Goal: Check status: Check status

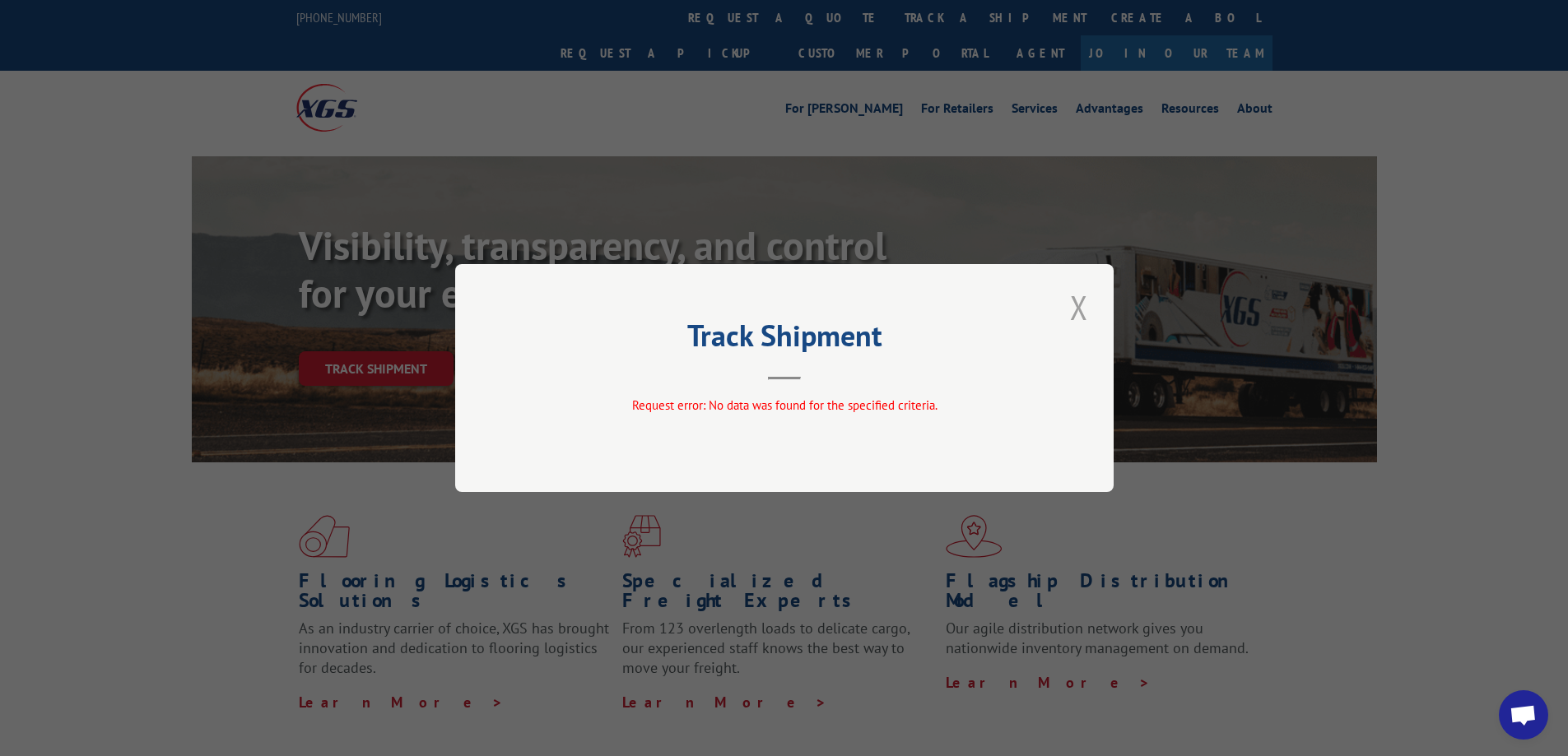
click at [1085, 297] on button "Close modal" at bounding box center [1079, 307] width 28 height 45
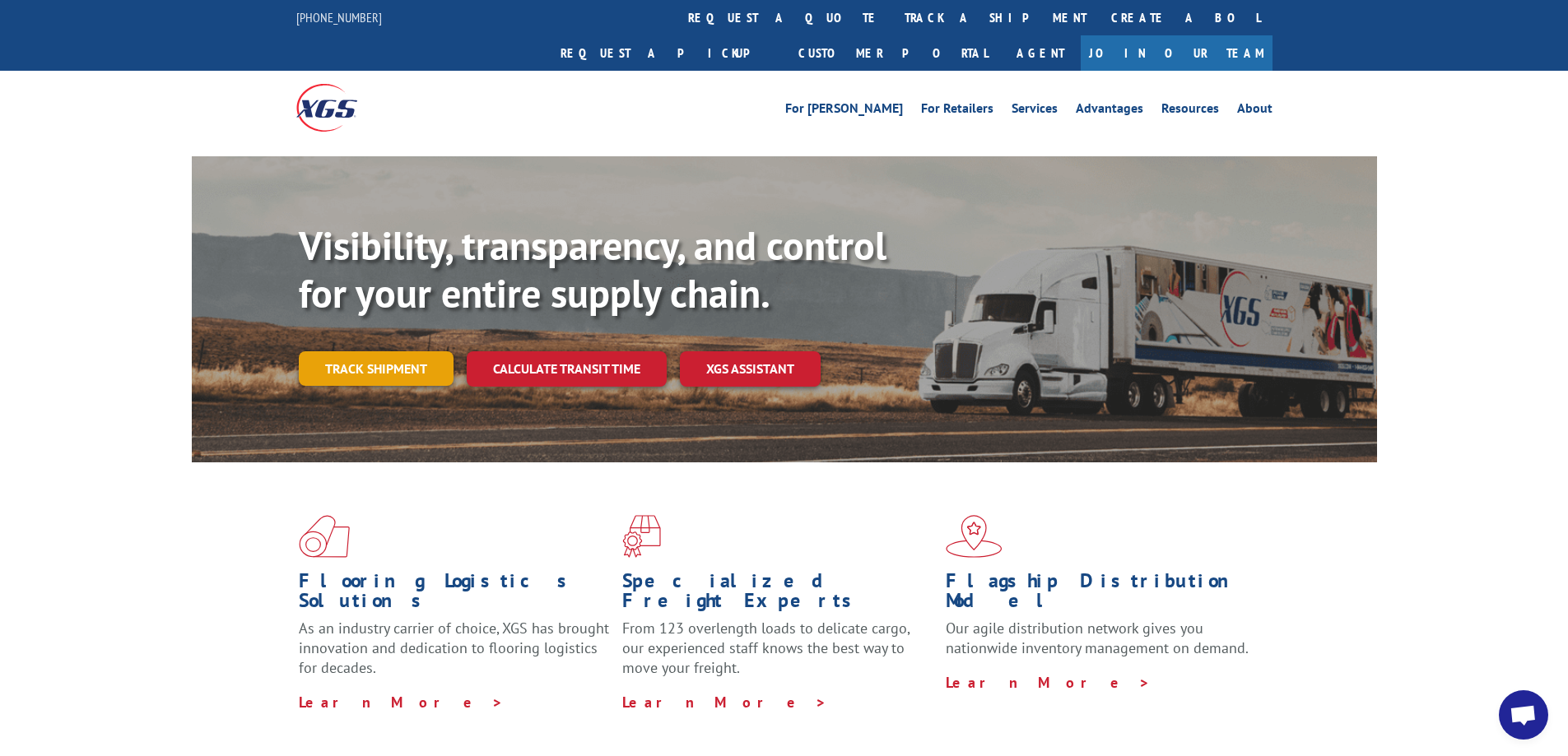
click at [375, 351] on link "Track shipment" at bounding box center [376, 368] width 155 height 35
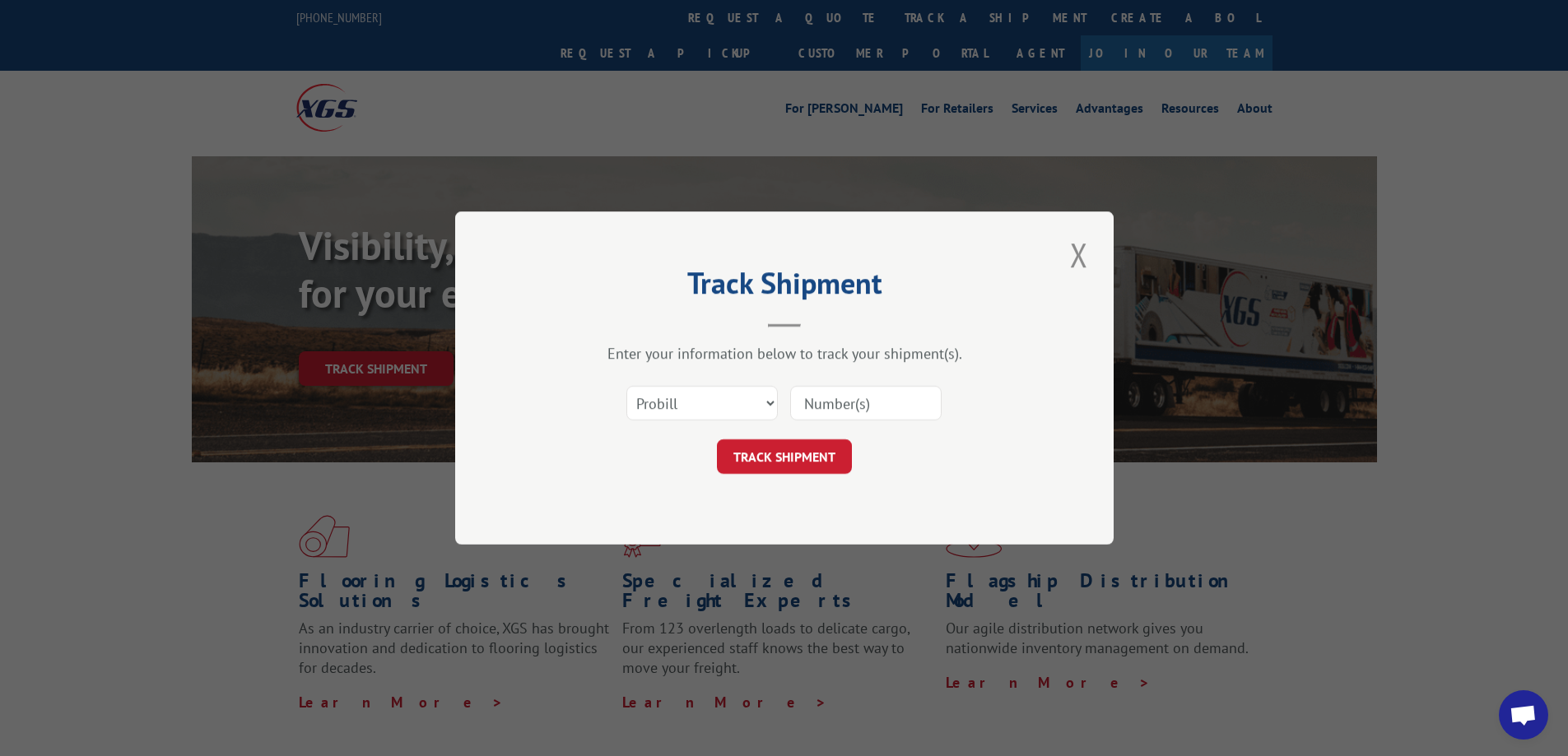
click at [852, 390] on input at bounding box center [865, 403] width 151 height 35
paste input "17461945"
type input "17461945"
click at [829, 462] on button "TRACK SHIPMENT" at bounding box center [784, 456] width 135 height 35
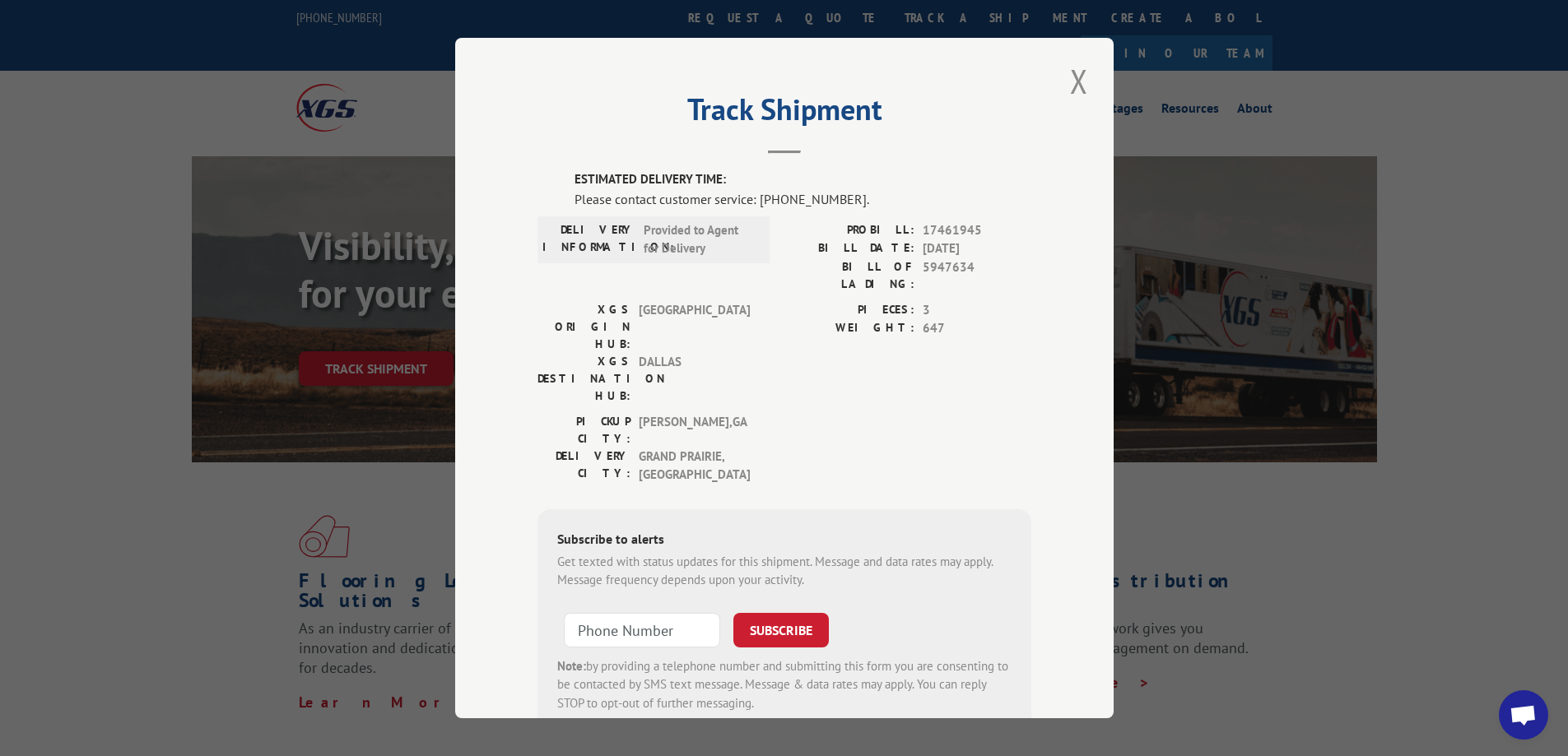
click at [1530, 706] on span "Open chat" at bounding box center [1523, 717] width 27 height 23
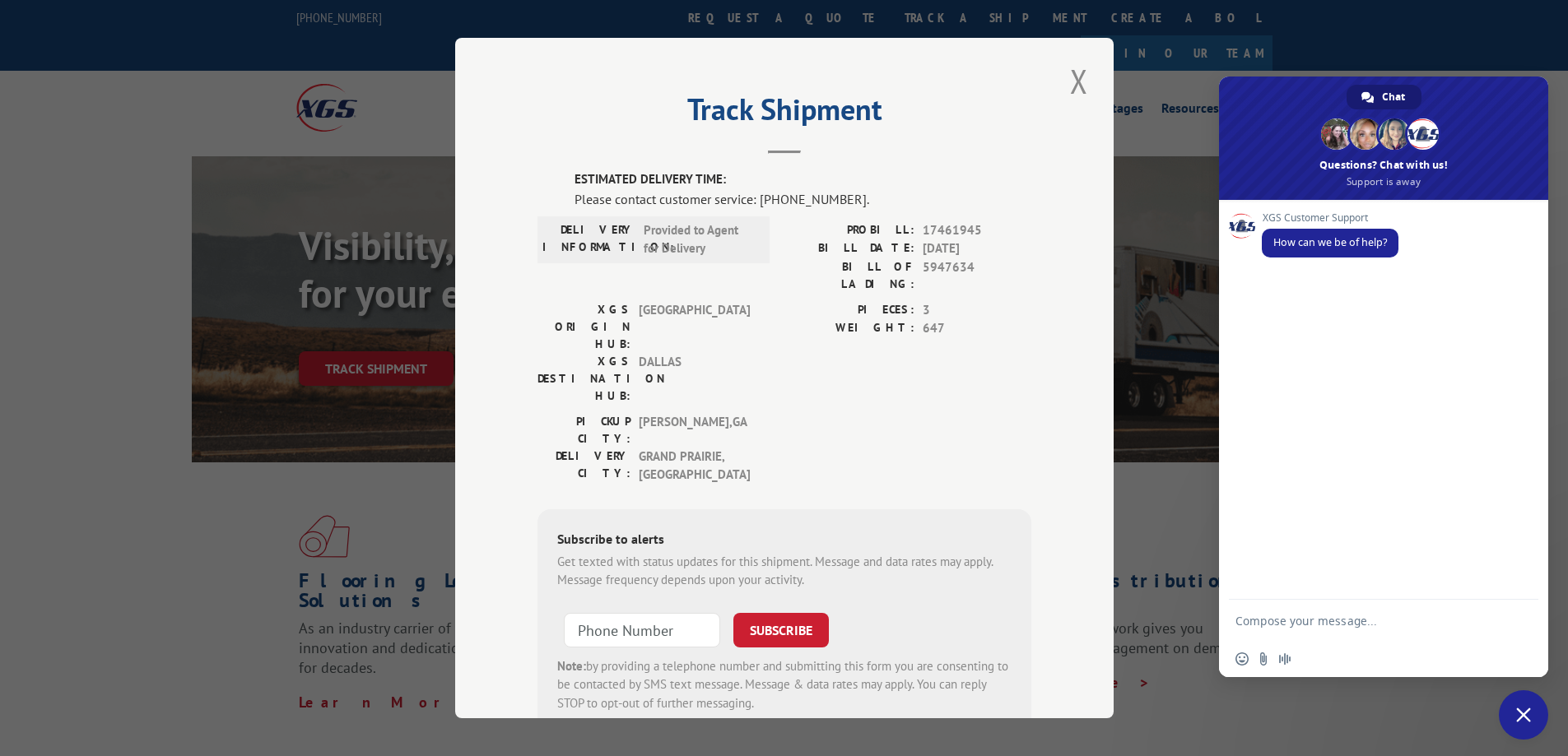
click at [1380, 623] on textarea "Compose your message..." at bounding box center [1367, 621] width 263 height 41
type textarea "IS 17461945 DELIVERING [DATE] ?"
click at [1517, 626] on span "Send" at bounding box center [1519, 620] width 12 height 12
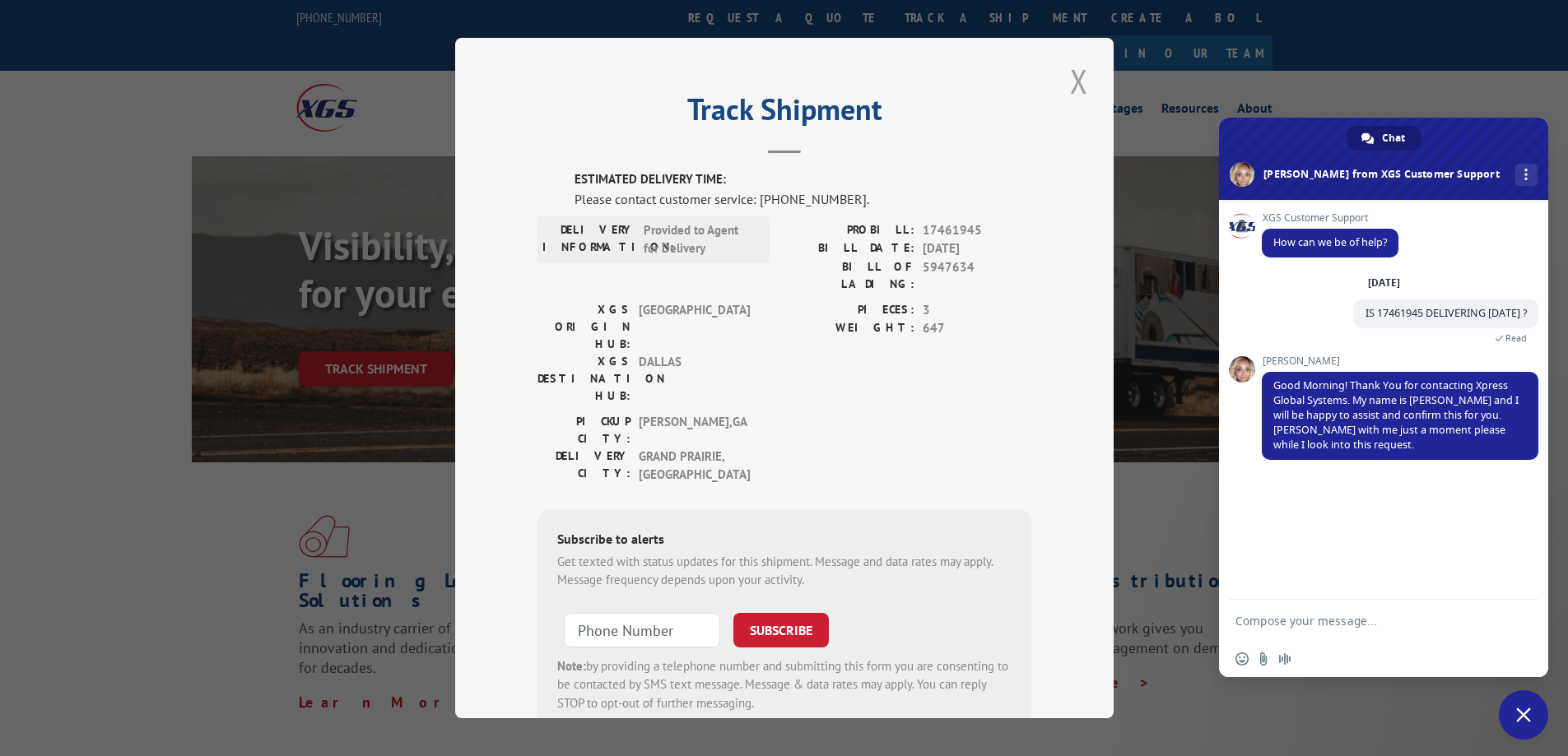
click at [1073, 78] on button "Close modal" at bounding box center [1079, 81] width 28 height 45
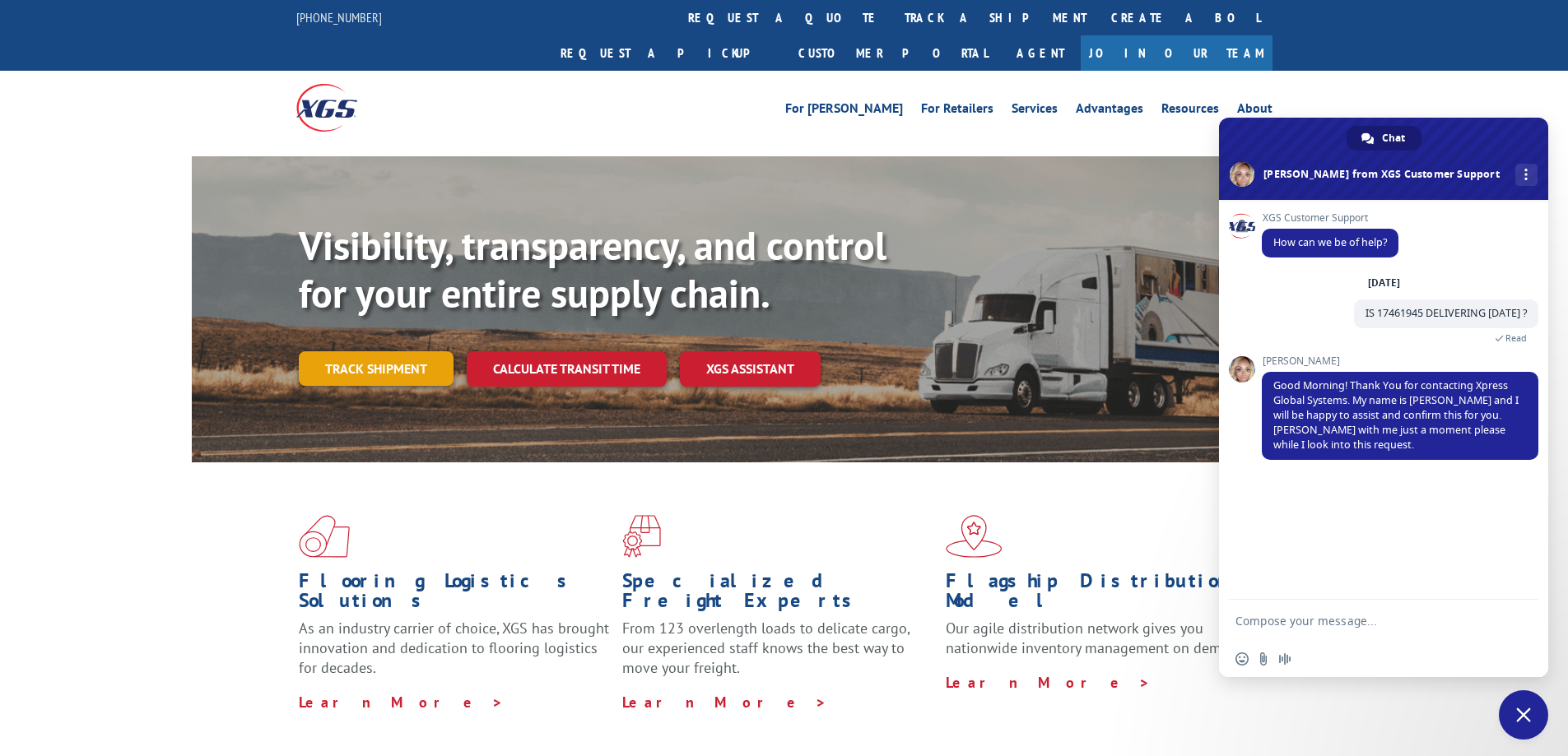
click at [415, 351] on link "Track shipment" at bounding box center [376, 368] width 155 height 35
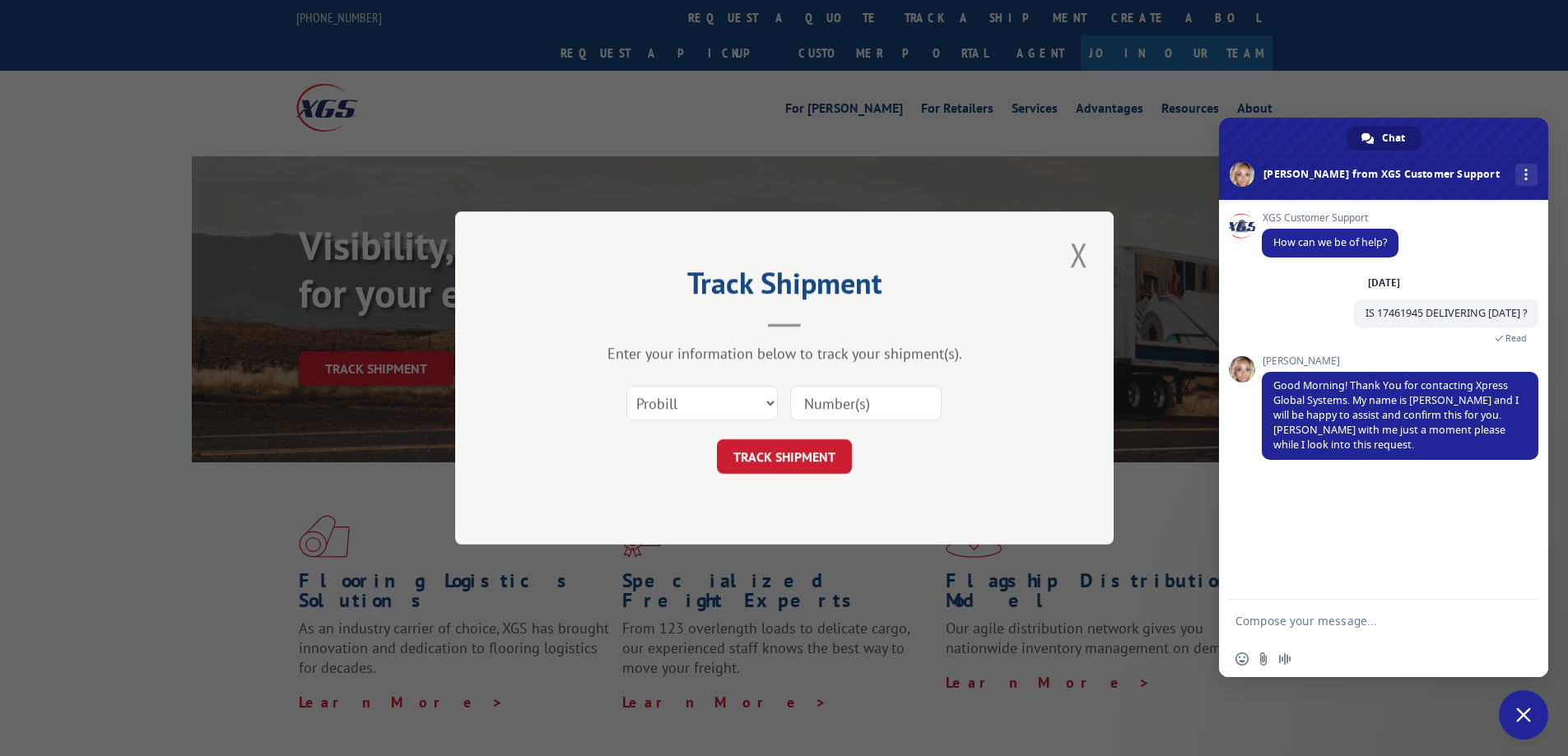
click at [797, 411] on input at bounding box center [865, 403] width 151 height 35
paste input "17463430"
type input "17463430"
click at [800, 449] on button "TRACK SHIPMENT" at bounding box center [784, 456] width 135 height 35
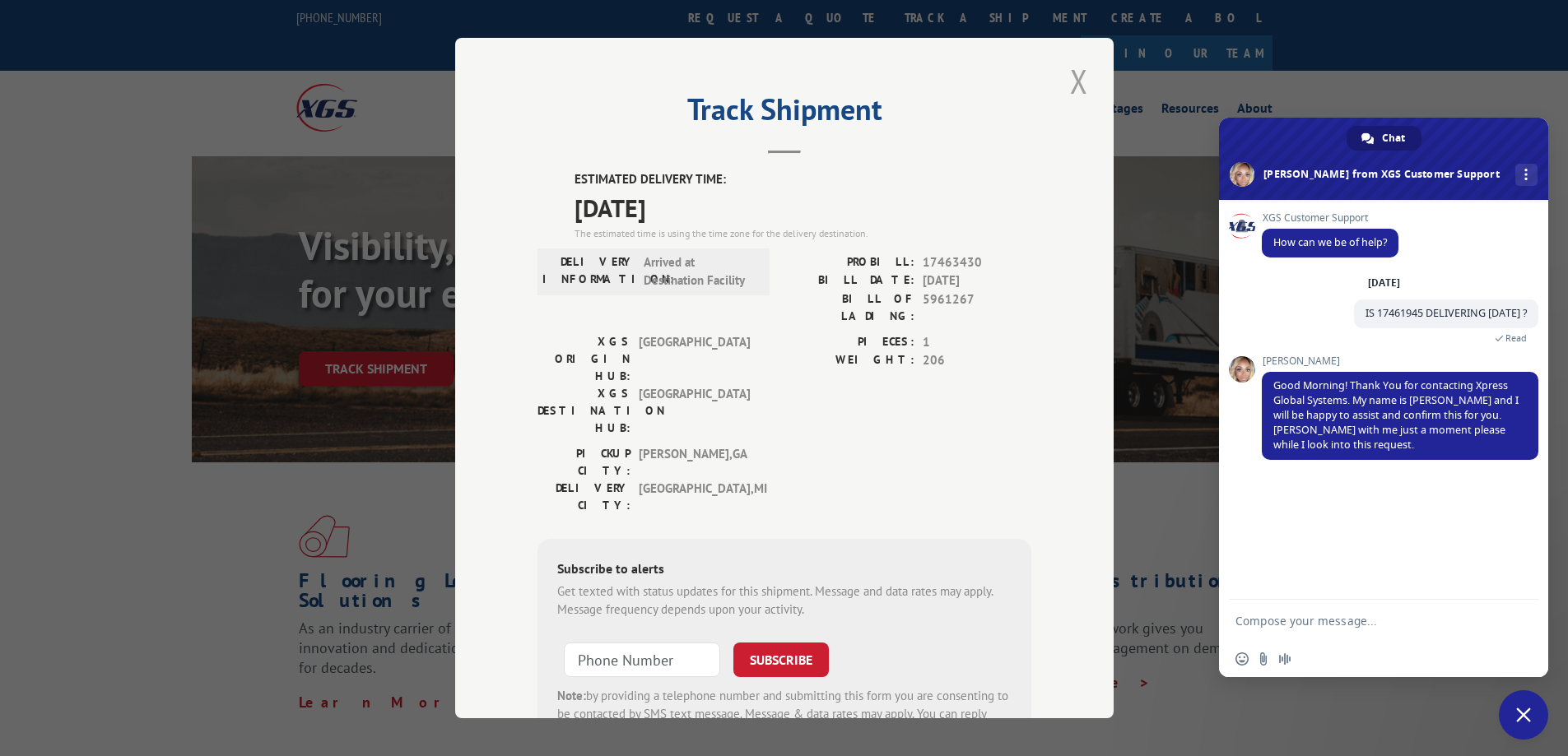
click at [1072, 72] on button "Close modal" at bounding box center [1079, 81] width 28 height 45
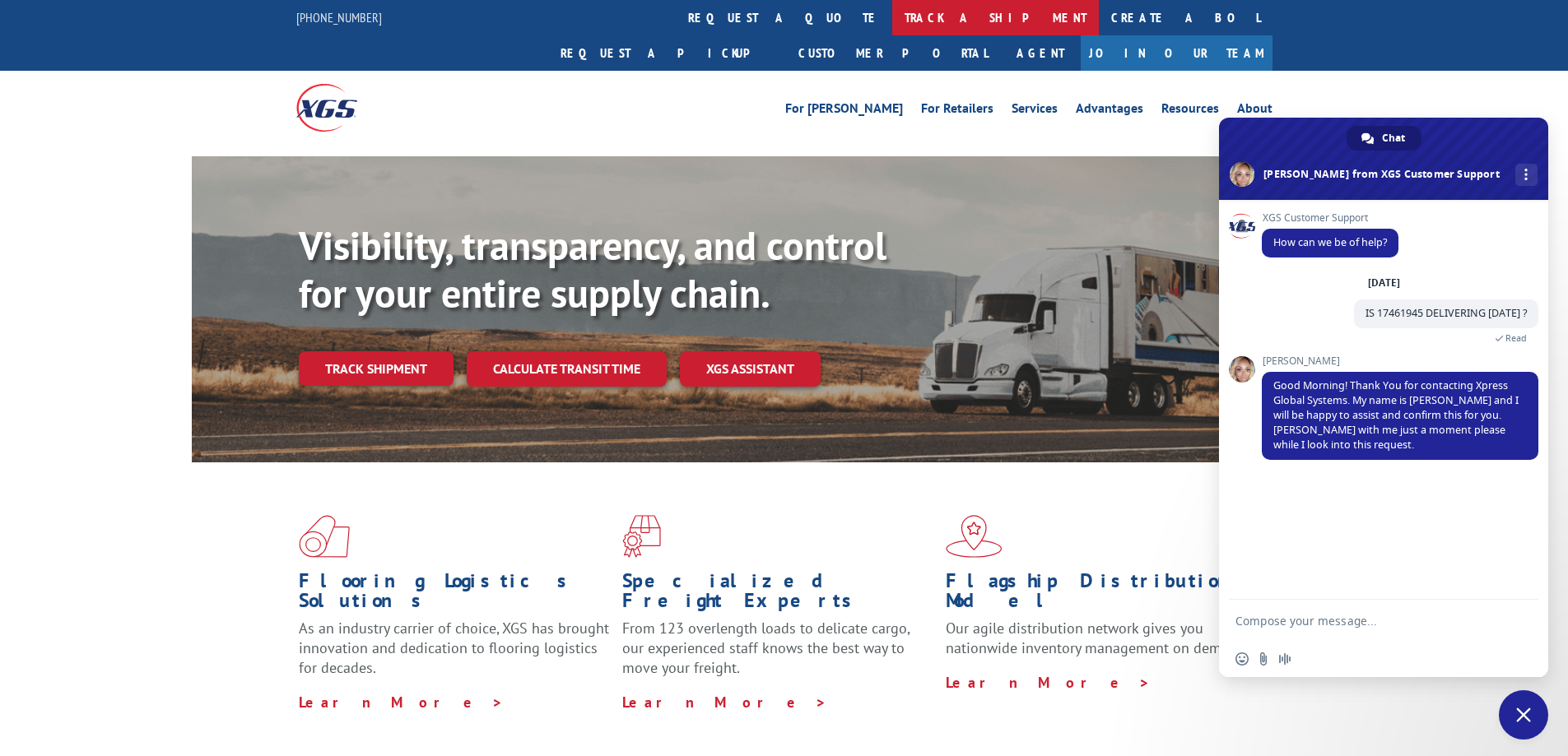
click at [893, 16] on link "track a shipment" at bounding box center [996, 18] width 207 height 36
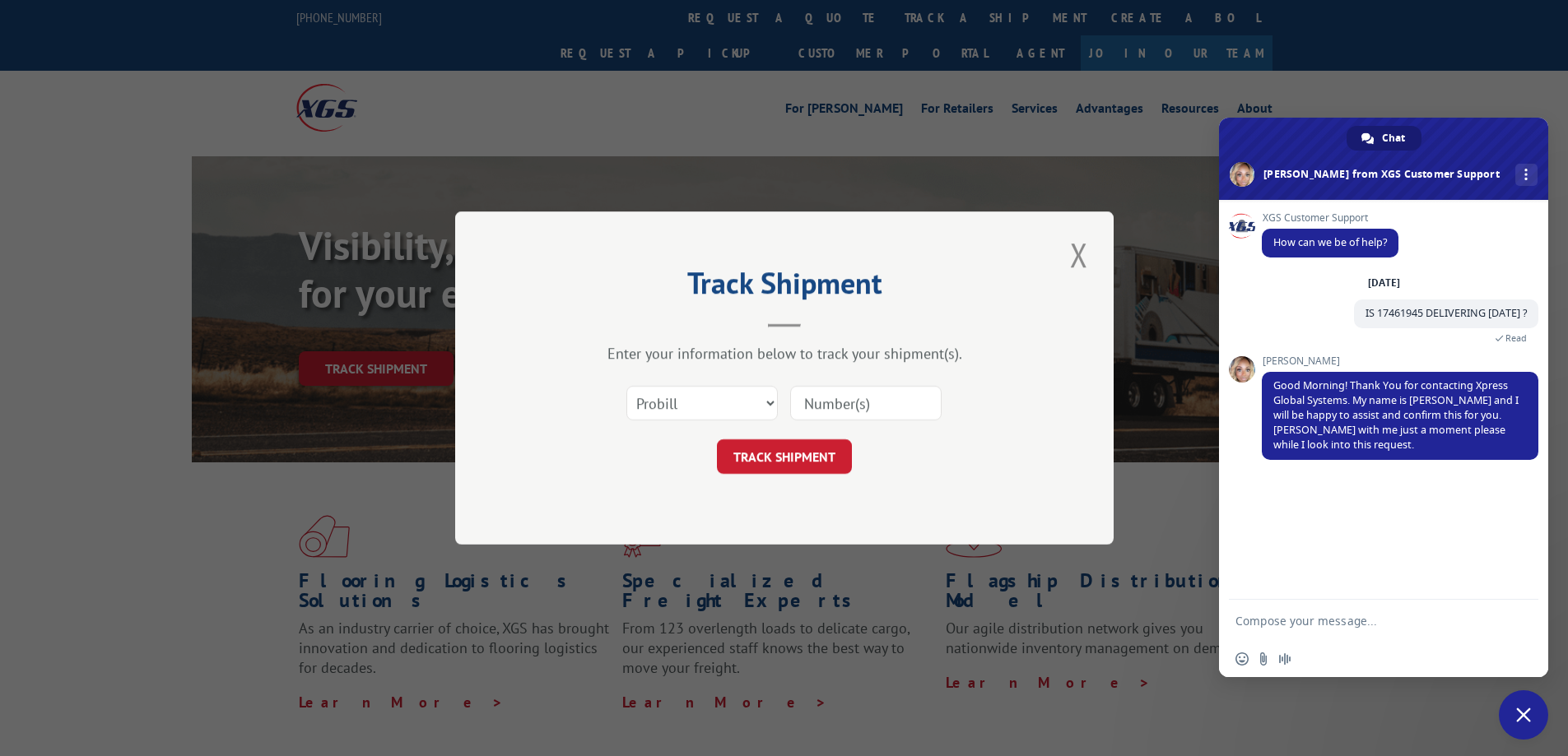
click at [866, 409] on input at bounding box center [865, 403] width 151 height 35
paste input "17463802"
type input "17463802"
click at [789, 464] on button "TRACK SHIPMENT" at bounding box center [784, 456] width 135 height 35
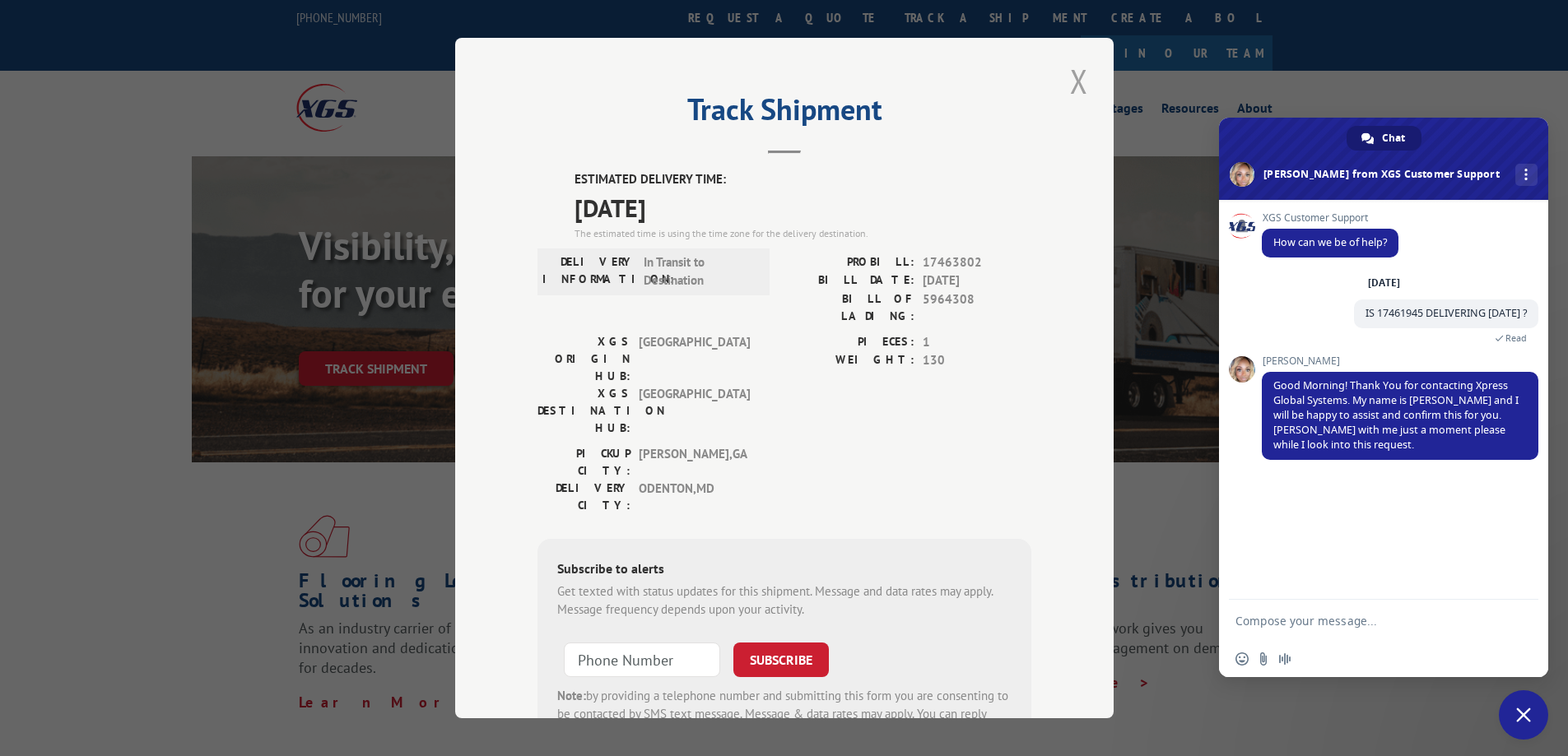
click at [1070, 93] on button "Close modal" at bounding box center [1079, 81] width 28 height 45
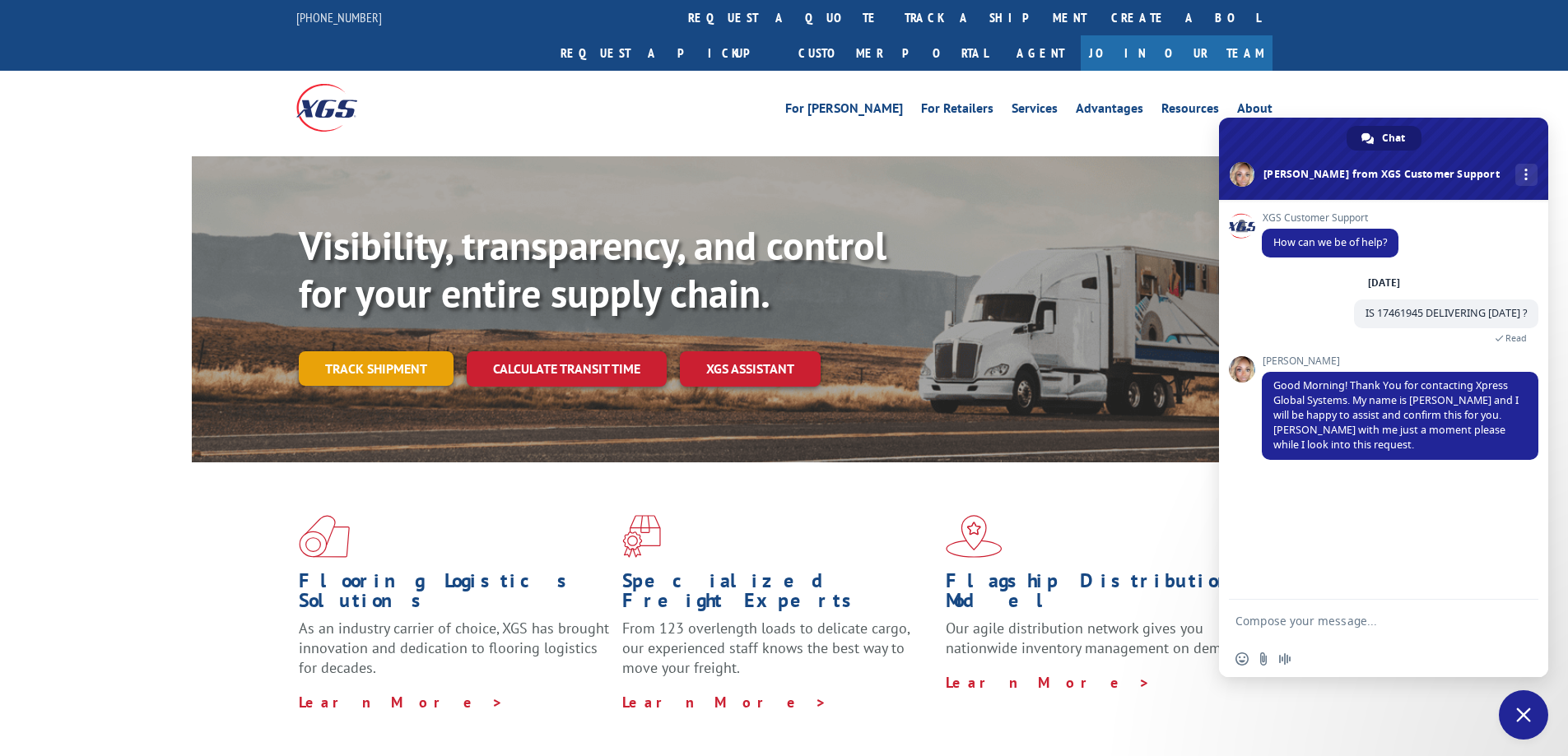
click at [396, 351] on link "Track shipment" at bounding box center [376, 368] width 155 height 35
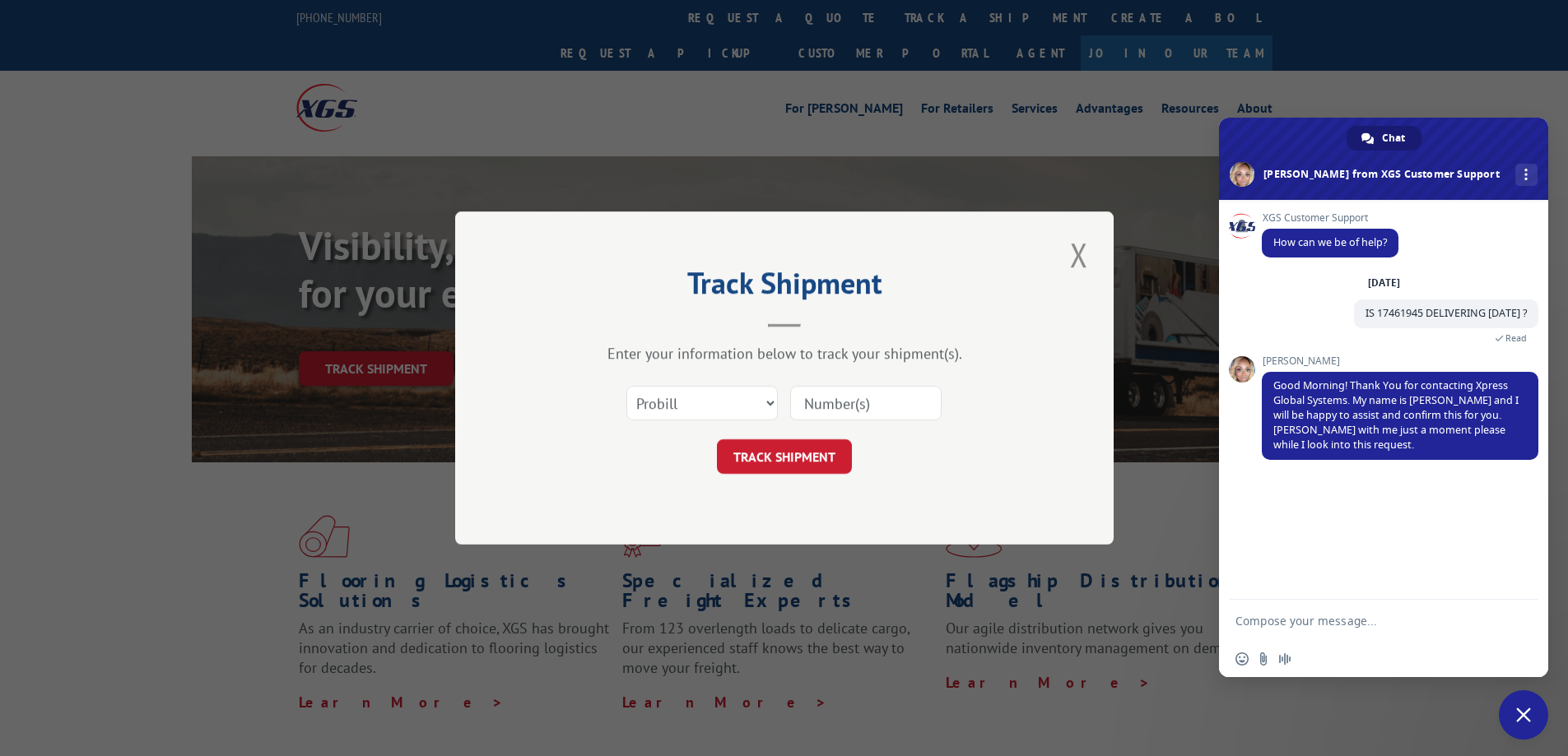
click at [861, 395] on input at bounding box center [865, 403] width 151 height 35
paste input "17225230"
type input "17225230"
click at [786, 462] on button "TRACK SHIPMENT" at bounding box center [784, 456] width 135 height 35
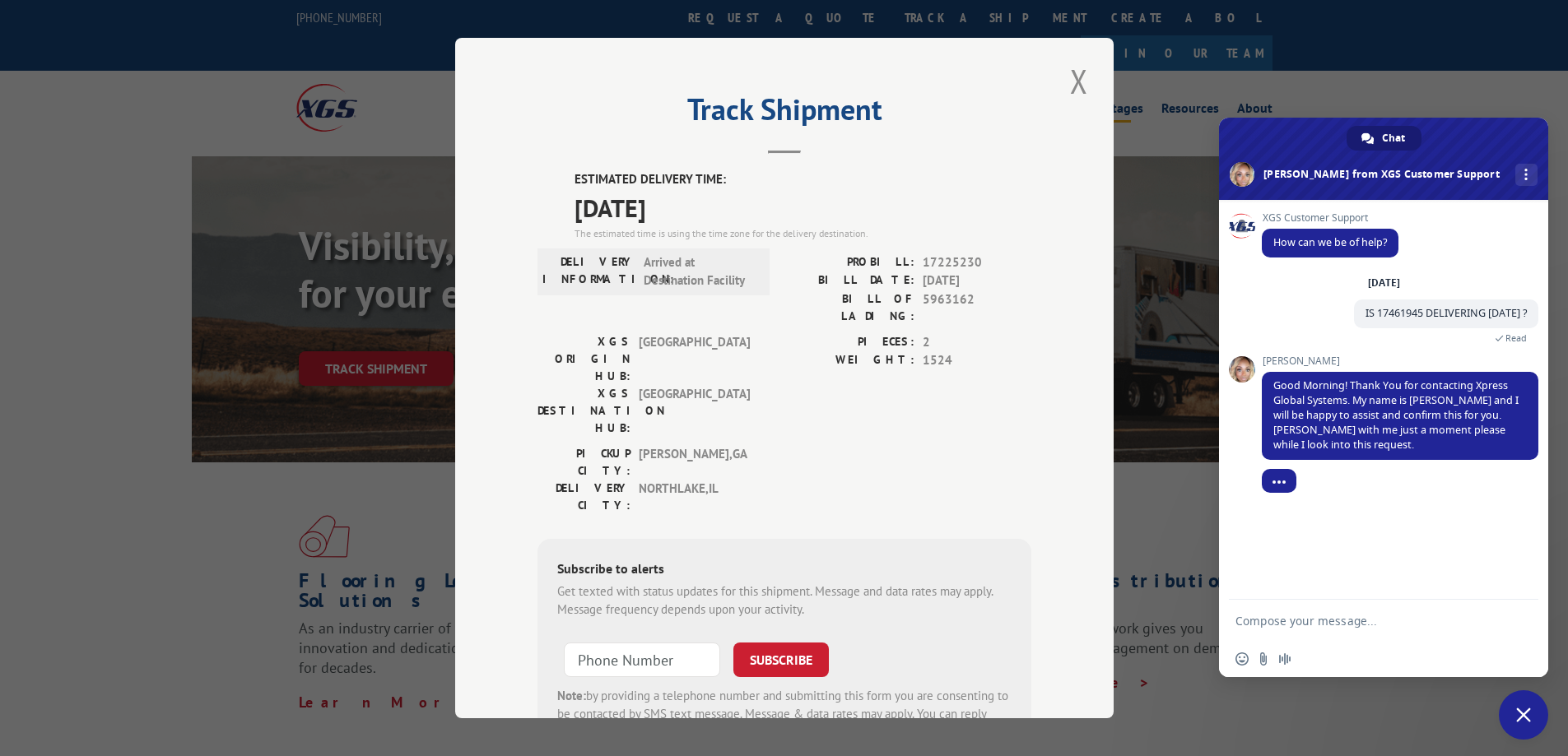
click at [1074, 79] on button "Close modal" at bounding box center [1079, 81] width 28 height 45
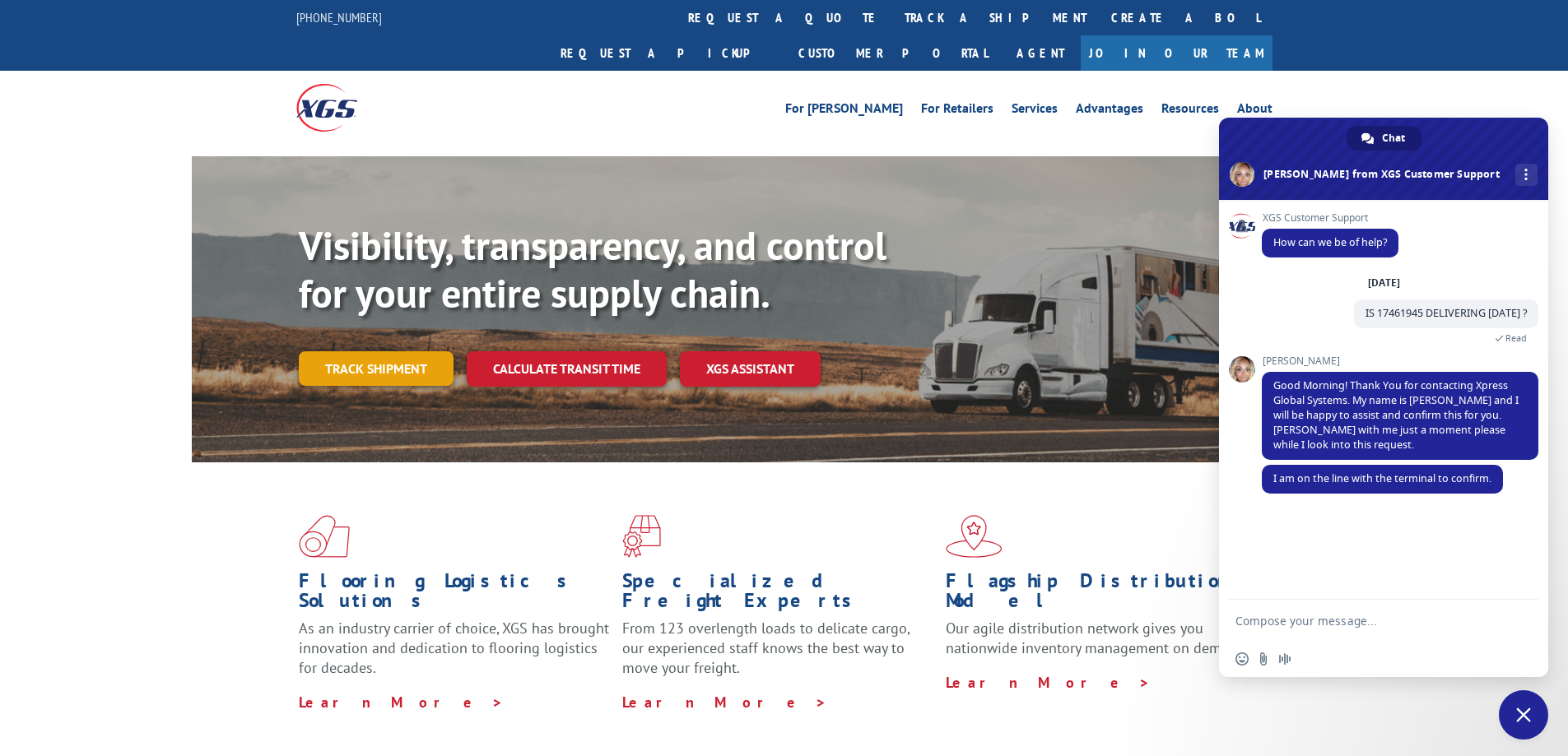
click at [413, 351] on link "Track shipment" at bounding box center [376, 368] width 155 height 35
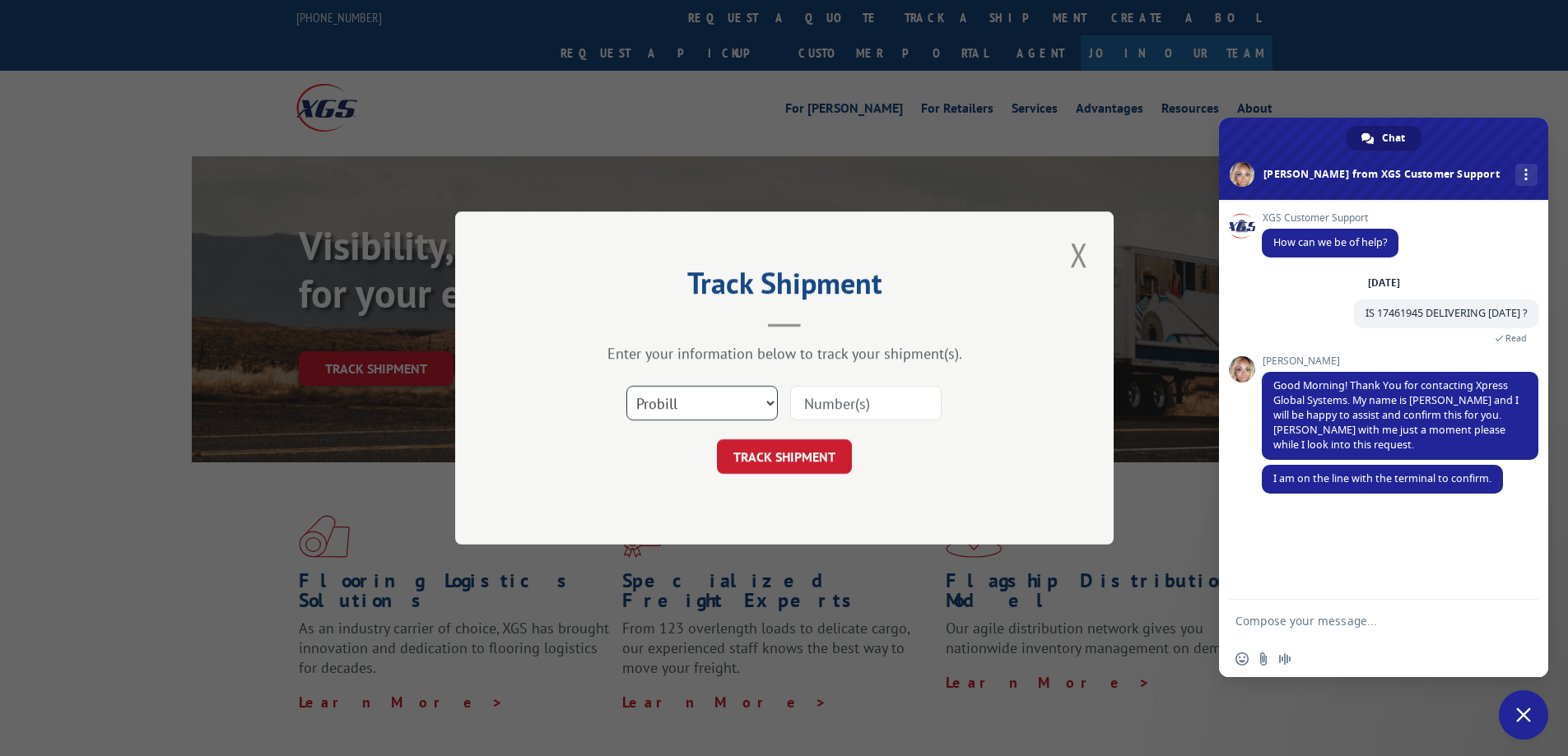
click at [687, 408] on select "Select category... Probill BOL PO" at bounding box center [702, 403] width 151 height 35
select select "po"
click at [627, 386] on select "Select category... Probill BOL PO" at bounding box center [702, 403] width 151 height 35
click at [813, 409] on input at bounding box center [865, 403] width 151 height 35
paste input "905376"
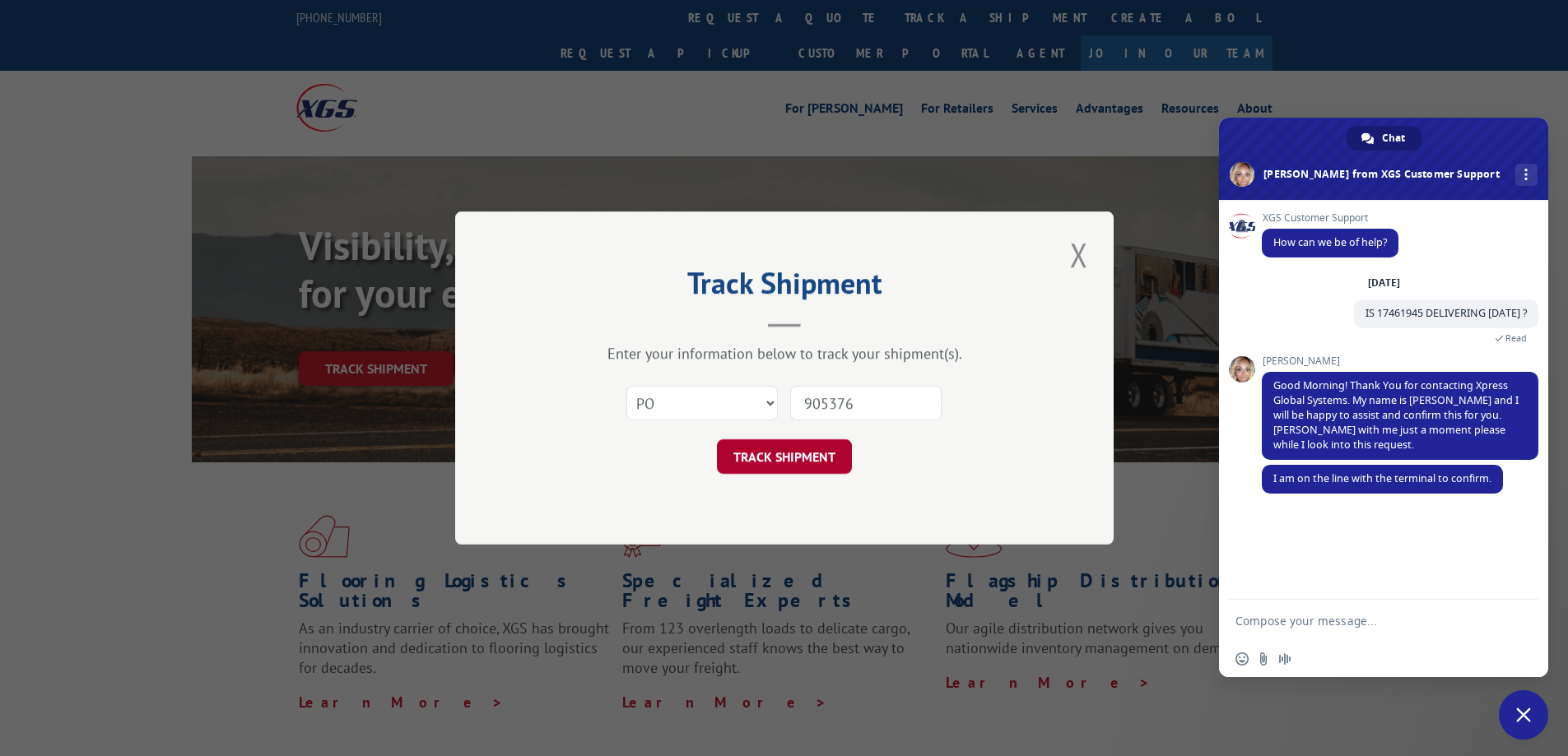
type input "905376"
click at [800, 457] on button "TRACK SHIPMENT" at bounding box center [784, 456] width 135 height 35
